Goal: Book appointment/travel/reservation

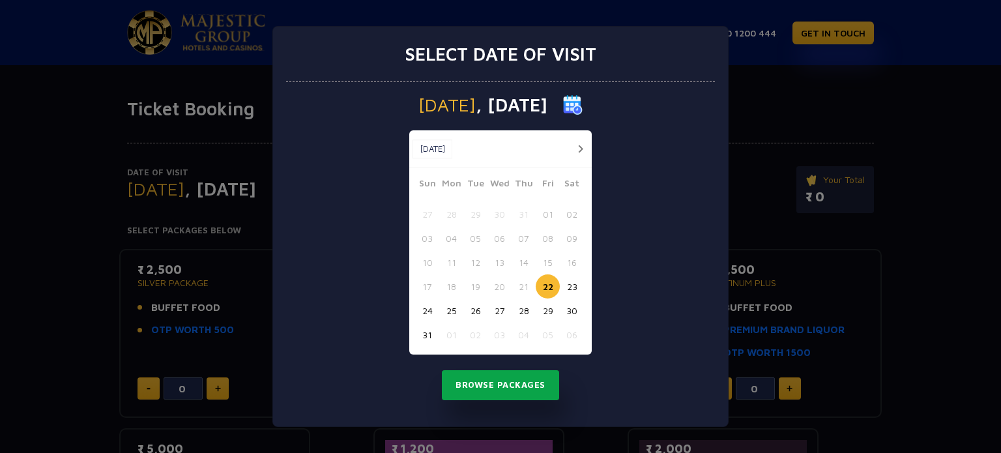
click at [520, 385] on button "Browse Packages" at bounding box center [500, 385] width 117 height 30
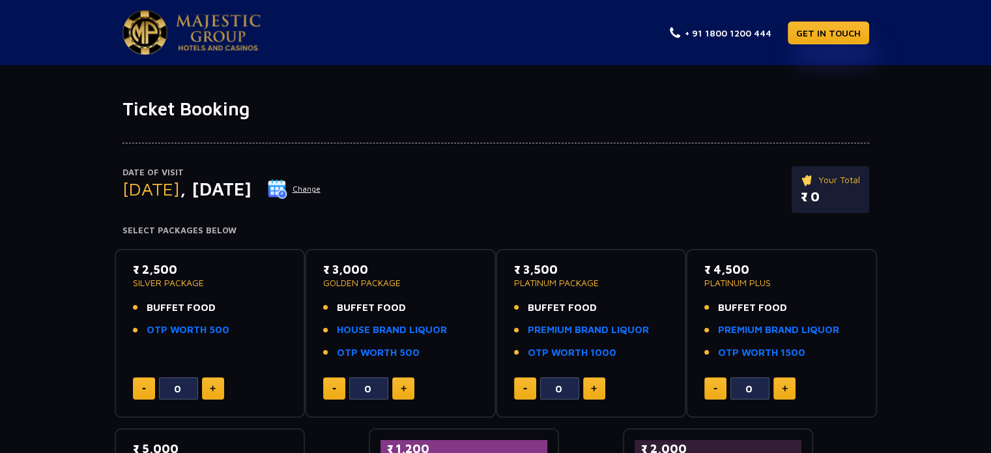
click at [159, 282] on p "SILVER PACKAGE" at bounding box center [210, 282] width 154 height 9
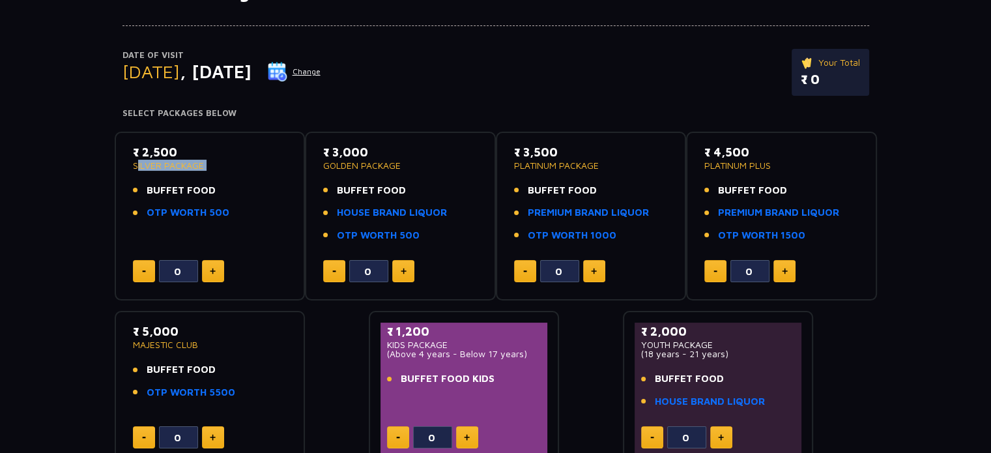
scroll to position [130, 0]
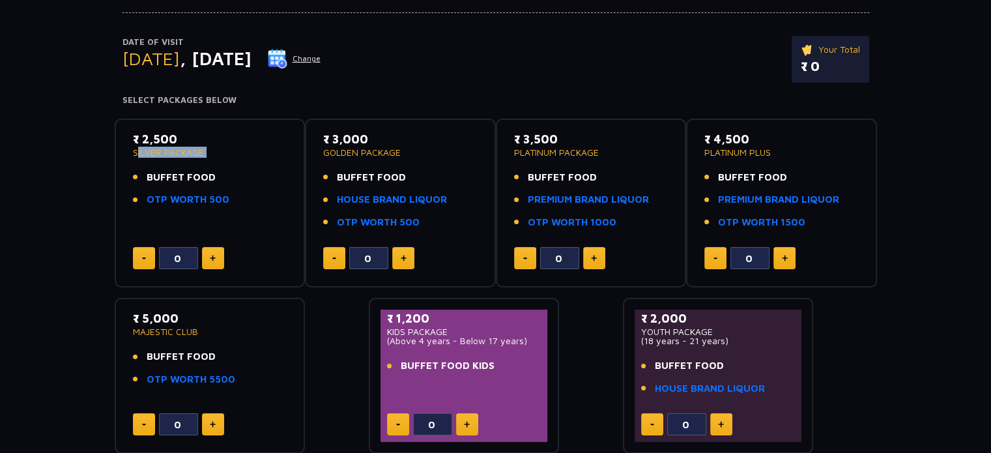
click at [211, 254] on button at bounding box center [213, 258] width 22 height 22
click at [134, 261] on button at bounding box center [144, 258] width 22 height 22
click at [160, 179] on span "BUFFET FOOD" at bounding box center [181, 177] width 69 height 15
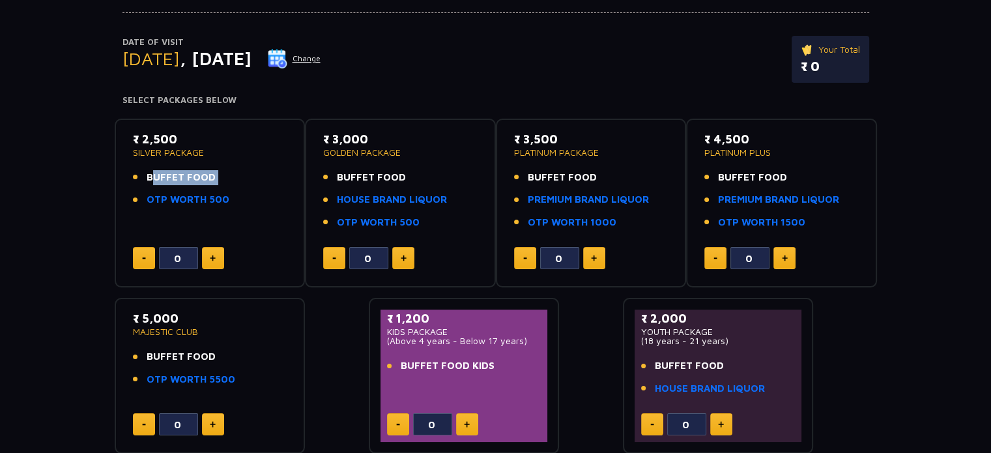
scroll to position [196, 0]
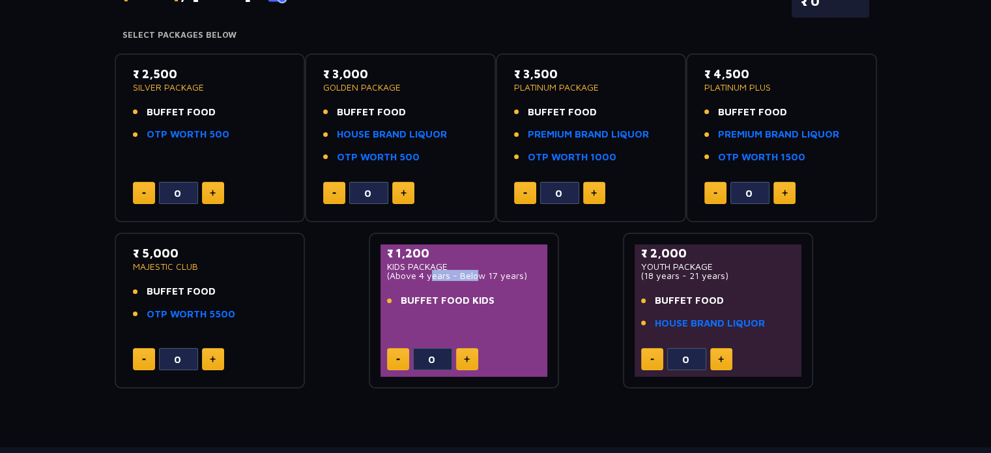
drag, startPoint x: 426, startPoint y: 274, endPoint x: 469, endPoint y: 272, distance: 43.8
click at [469, 272] on p "(Above 4 years - Below 17 years)" at bounding box center [464, 275] width 154 height 9
click at [467, 273] on p "(Above 4 years - Below 17 years)" at bounding box center [464, 275] width 154 height 9
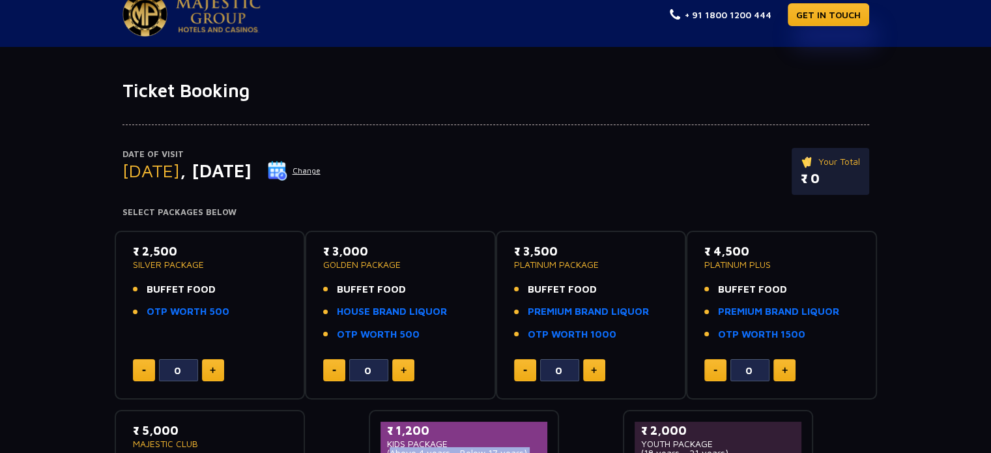
scroll to position [0, 0]
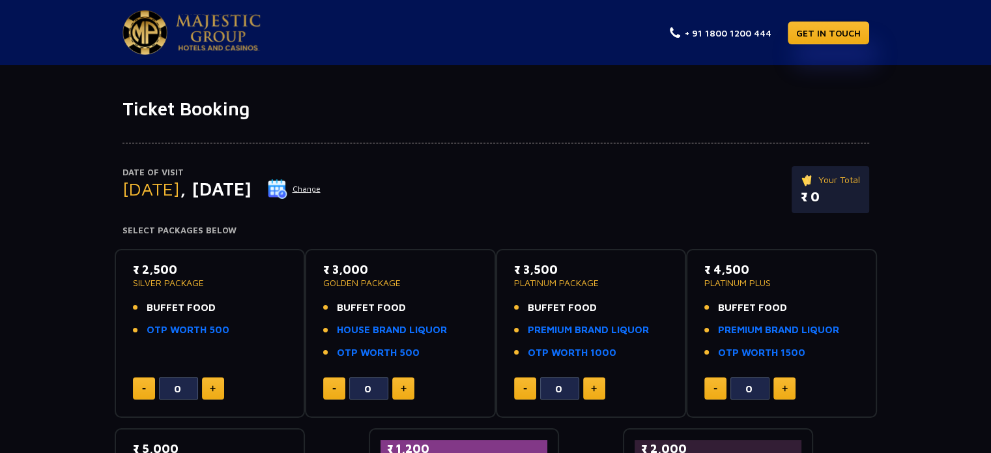
click at [195, 304] on span "BUFFET FOOD" at bounding box center [181, 308] width 69 height 15
click at [199, 326] on link "OTP WORTH 500" at bounding box center [188, 330] width 83 height 15
click at [233, 297] on div "₹ 2,500 SILVER PACKAGE BUFFET FOOD OTP WORTH 500" at bounding box center [210, 303] width 154 height 85
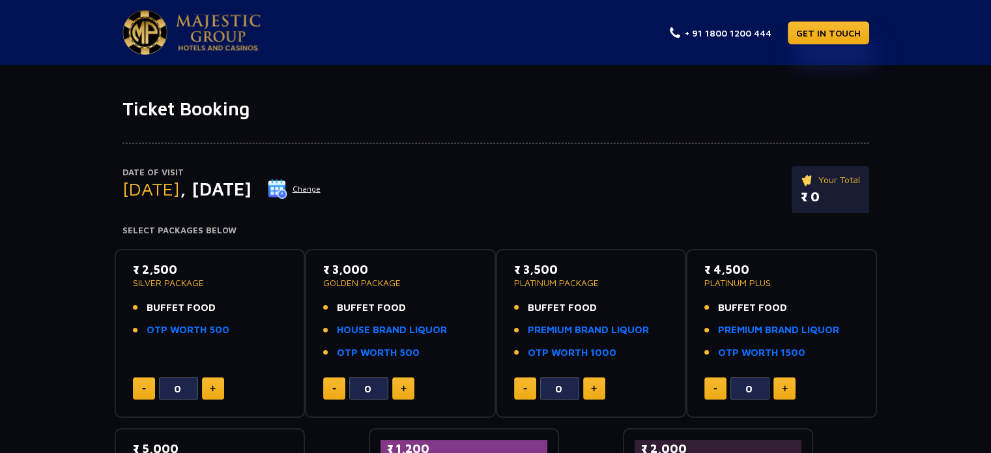
click at [179, 304] on span "BUFFET FOOD" at bounding box center [181, 308] width 69 height 15
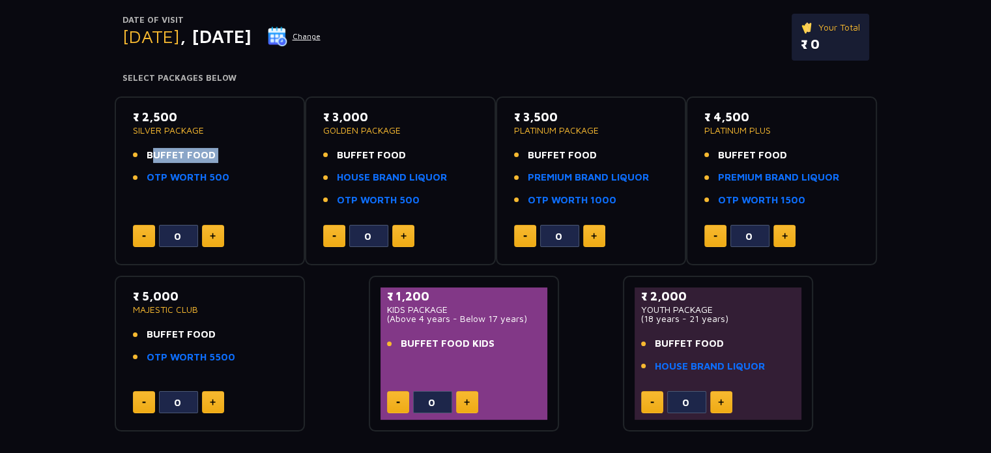
scroll to position [130, 0]
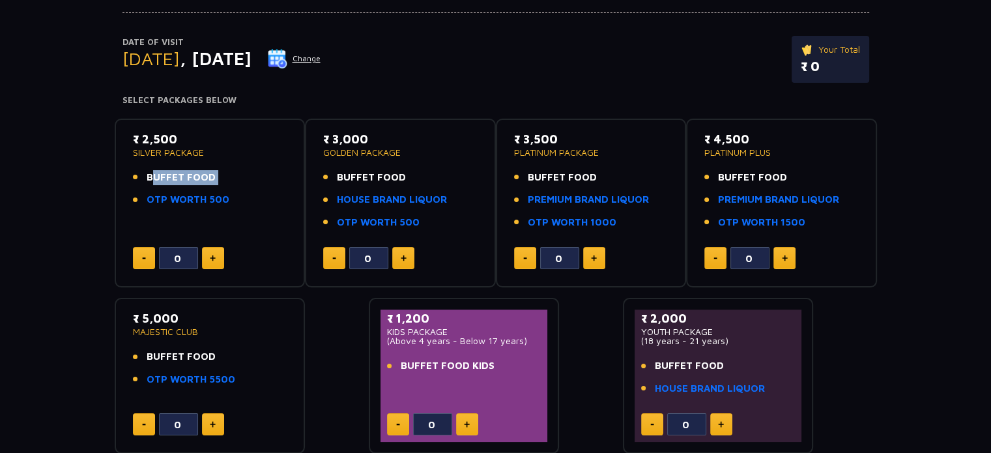
click at [211, 263] on button at bounding box center [213, 258] width 22 height 22
type input "1"
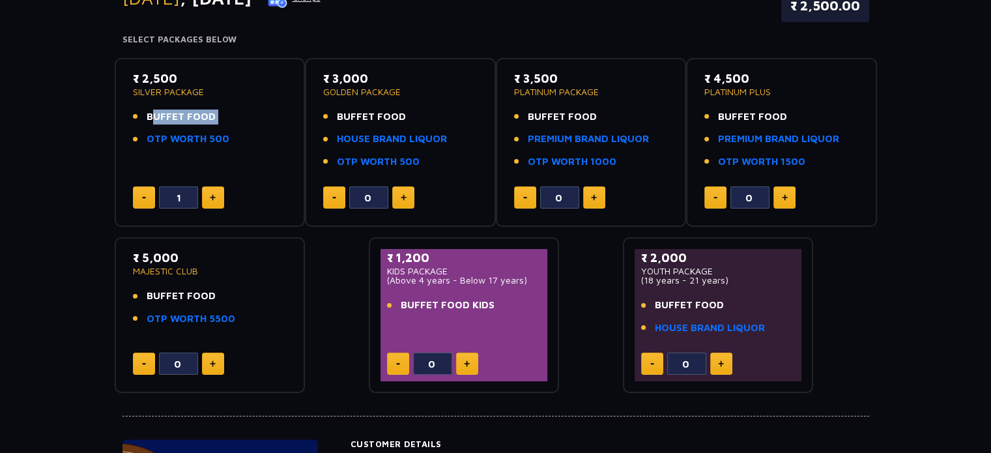
scroll to position [0, 0]
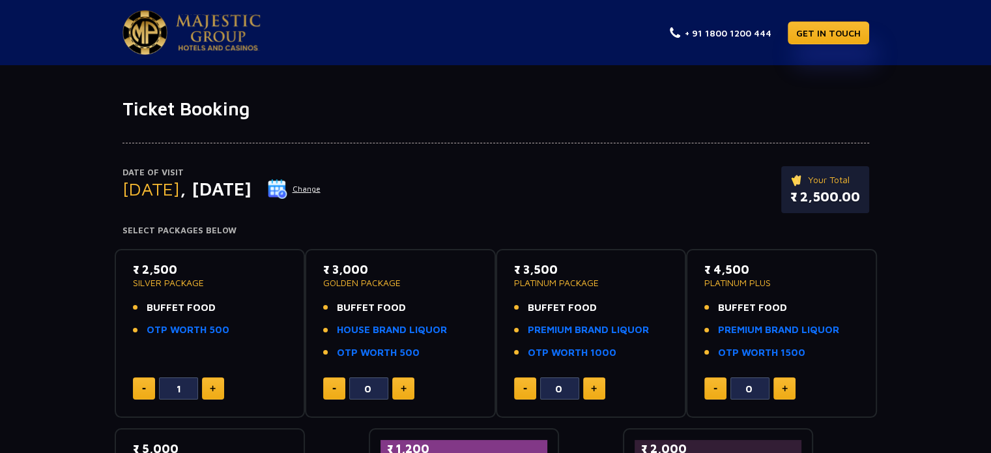
click at [237, 190] on span ", [DATE]" at bounding box center [216, 189] width 72 height 22
click at [321, 188] on button "Change" at bounding box center [294, 189] width 54 height 21
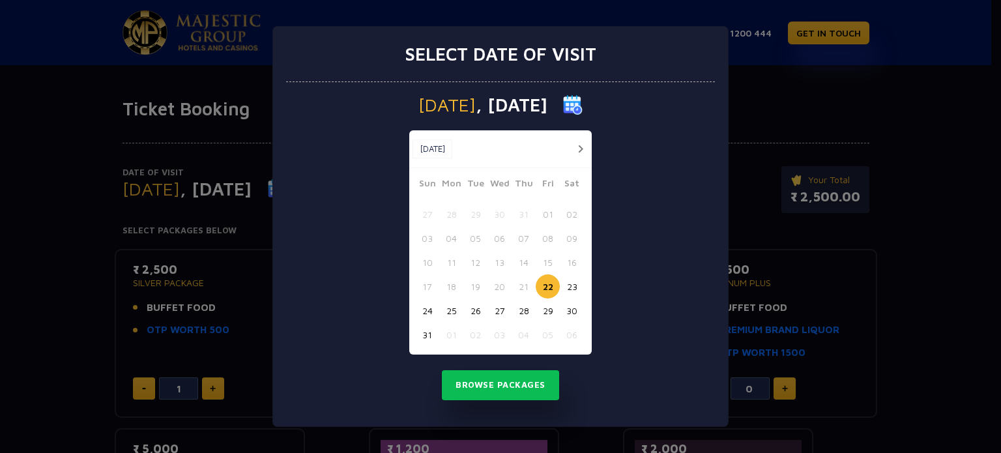
click at [581, 145] on button "button" at bounding box center [580, 149] width 16 height 16
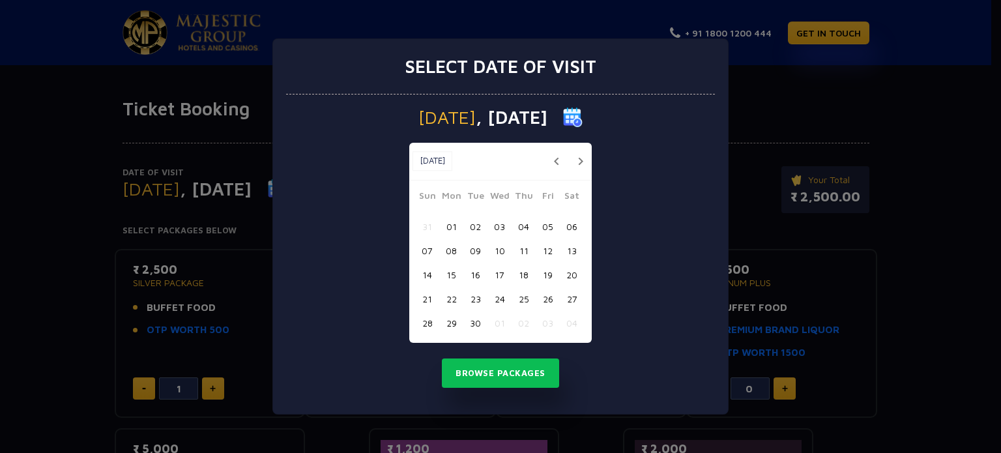
click at [578, 158] on button "button" at bounding box center [580, 161] width 16 height 16
click at [501, 297] on button "22" at bounding box center [500, 299] width 24 height 24
click at [513, 371] on button "Browse Packages" at bounding box center [500, 374] width 117 height 30
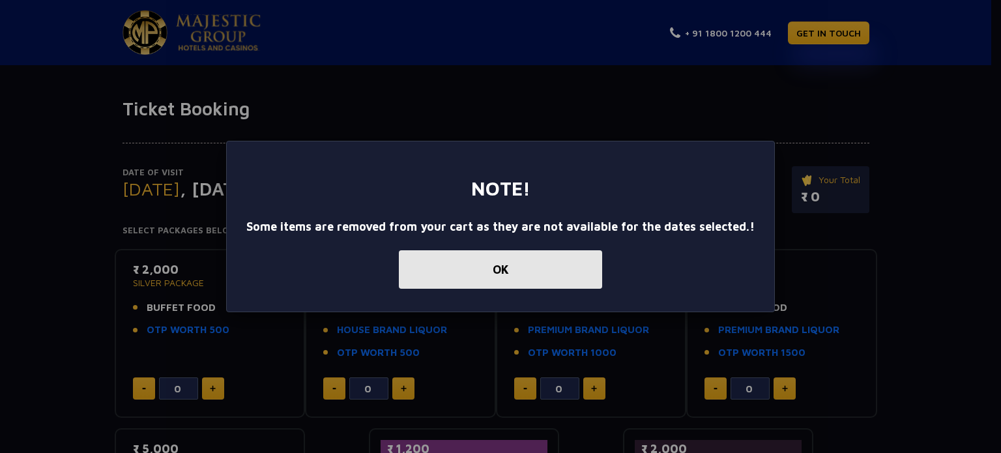
click at [433, 276] on button "OK" at bounding box center [500, 269] width 203 height 38
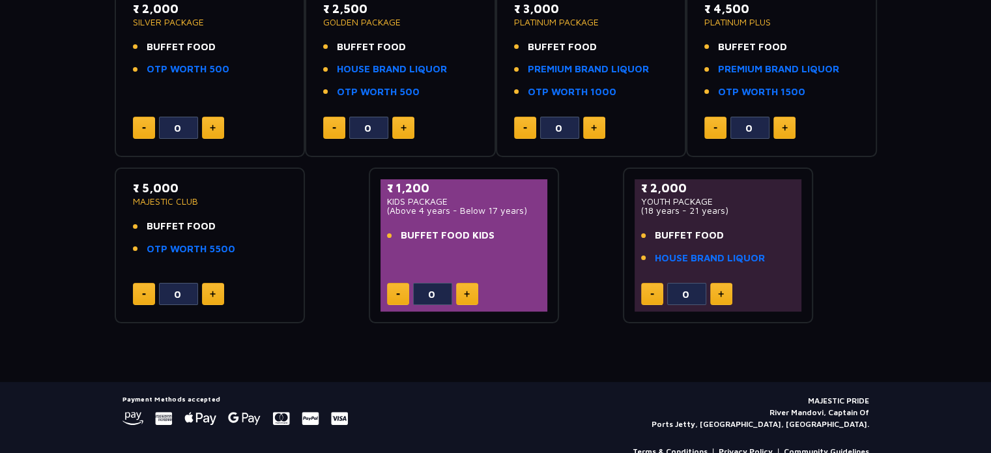
scroll to position [196, 0]
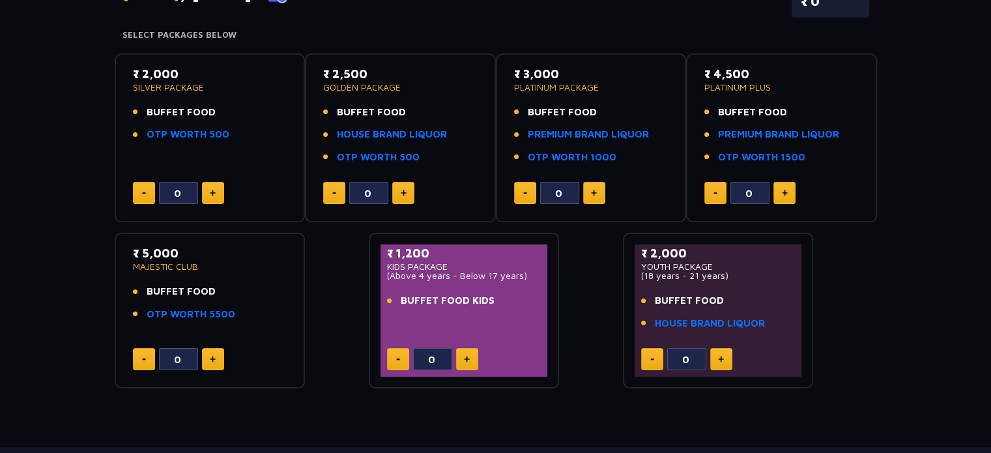
click at [435, 303] on span "BUFFET FOOD KIDS" at bounding box center [448, 300] width 94 height 15
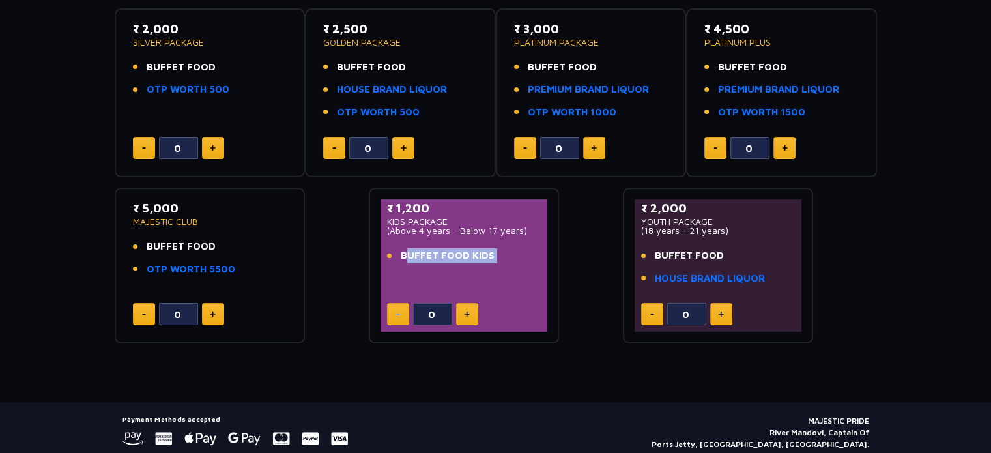
scroll to position [287, 0]
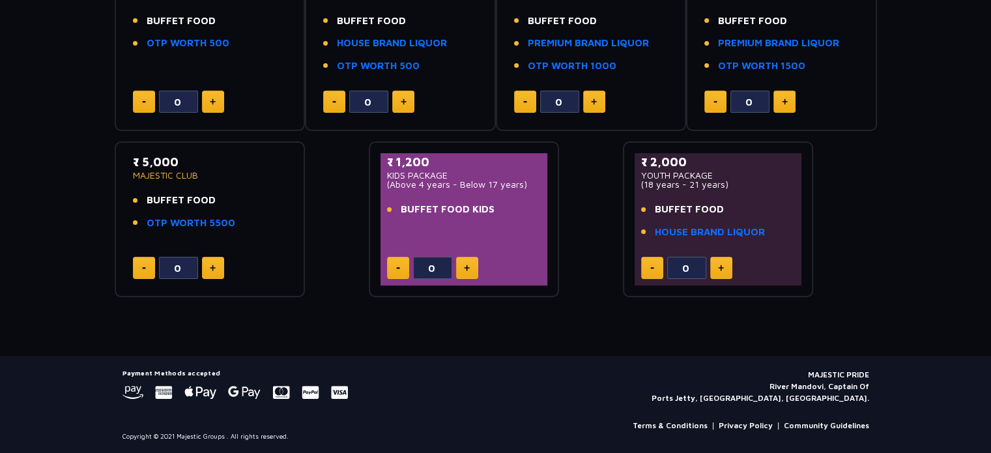
click at [685, 213] on span "BUFFET FOOD" at bounding box center [689, 209] width 69 height 15
click at [684, 213] on span "BUFFET FOOD" at bounding box center [689, 209] width 69 height 15
click at [683, 186] on p "(18 years - 21 years)" at bounding box center [718, 184] width 154 height 9
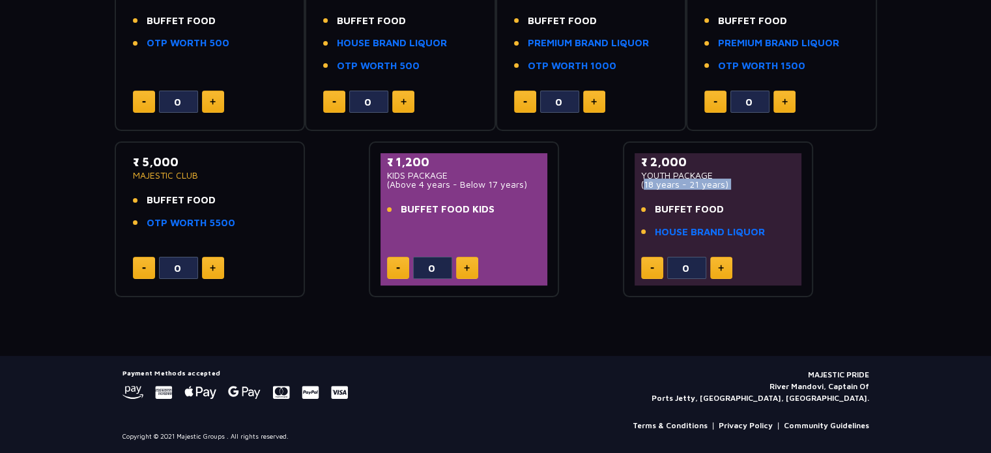
click at [683, 186] on p "(18 years - 21 years)" at bounding box center [718, 184] width 154 height 9
click at [435, 182] on p "(Above 4 years - Below 17 years)" at bounding box center [464, 184] width 154 height 9
click at [435, 181] on p "(Above 4 years - Below 17 years)" at bounding box center [464, 184] width 154 height 9
click at [402, 187] on p "(Above 4 years - Below 17 years)" at bounding box center [464, 184] width 154 height 9
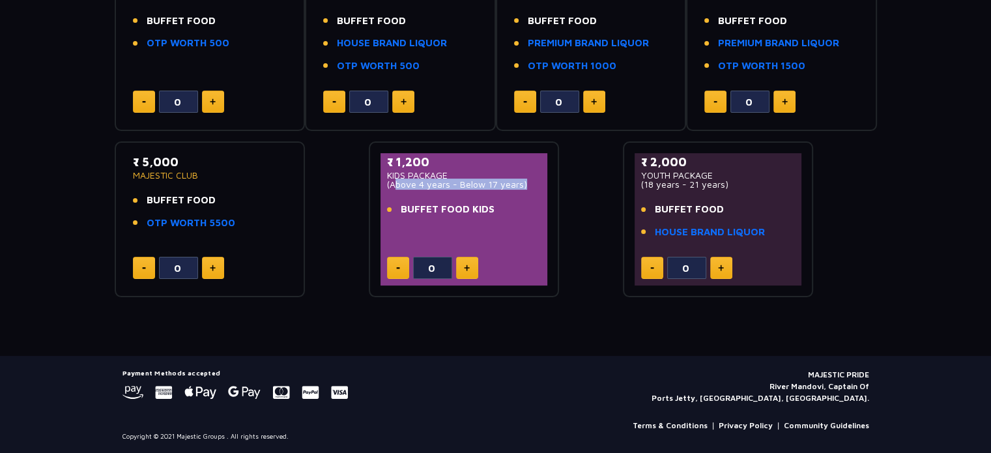
drag, startPoint x: 391, startPoint y: 183, endPoint x: 520, endPoint y: 183, distance: 128.4
click at [520, 183] on p "(Above 4 years - Below 17 years)" at bounding box center [464, 184] width 154 height 9
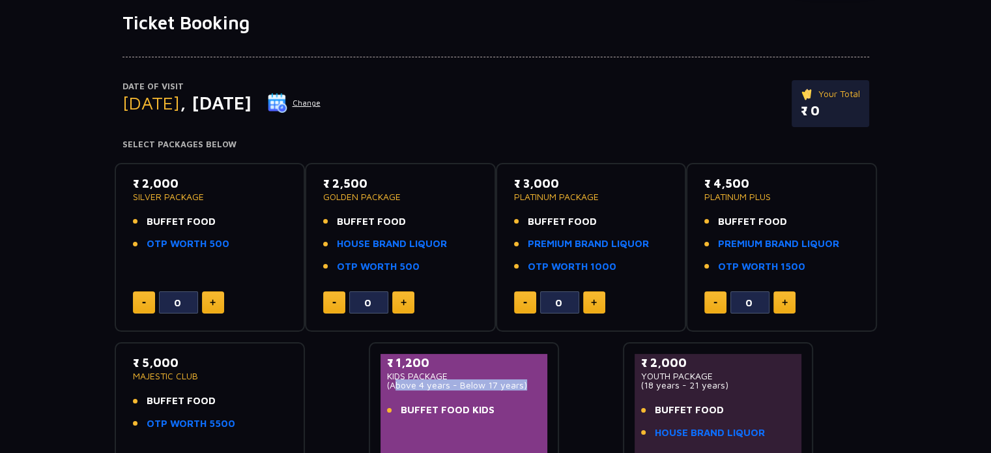
scroll to position [0, 0]
